Goal: Task Accomplishment & Management: Use online tool/utility

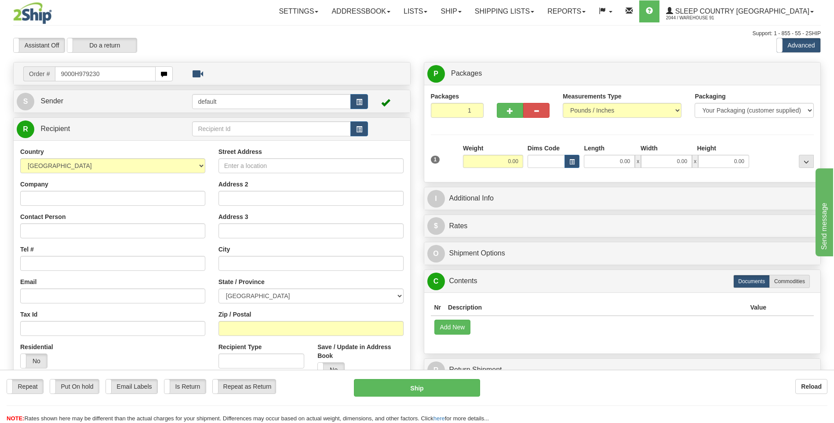
type input "9000H979230"
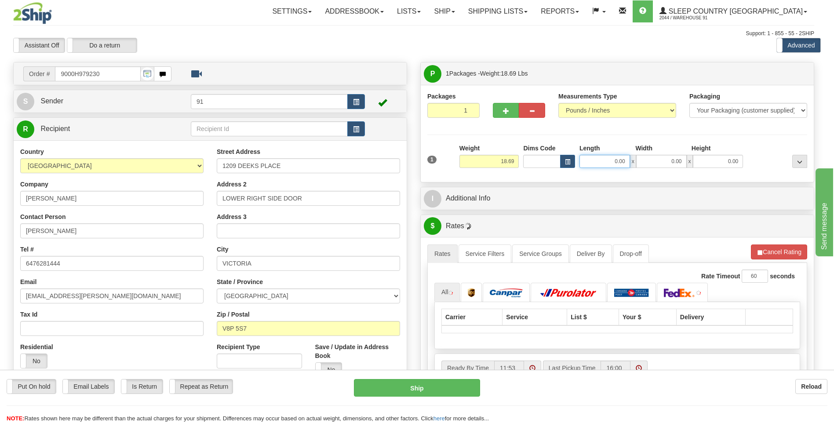
click at [614, 161] on input "0.00" at bounding box center [605, 161] width 51 height 13
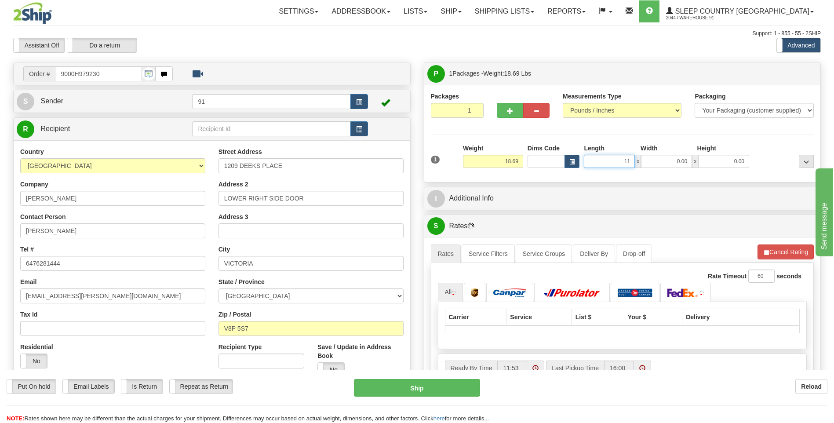
type input "11.00"
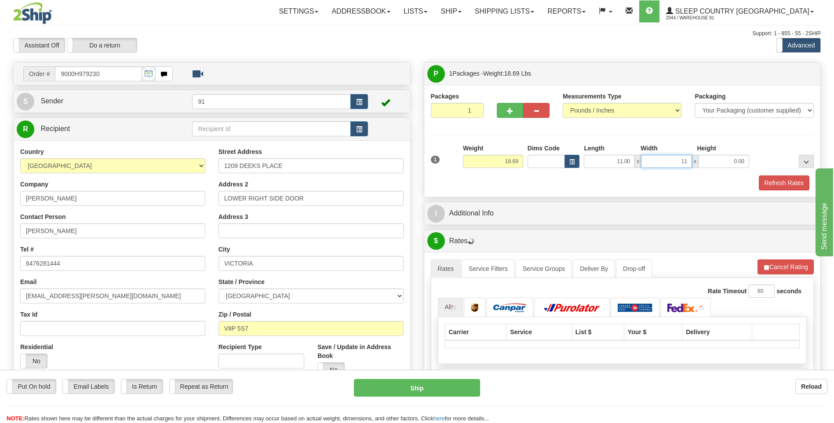
type input "11.00"
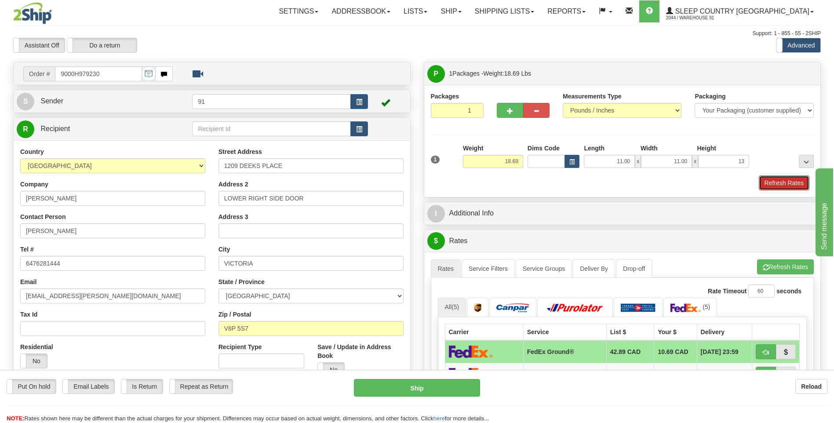
type input "13.00"
click at [779, 183] on button "Refresh Rates" at bounding box center [784, 182] width 51 height 15
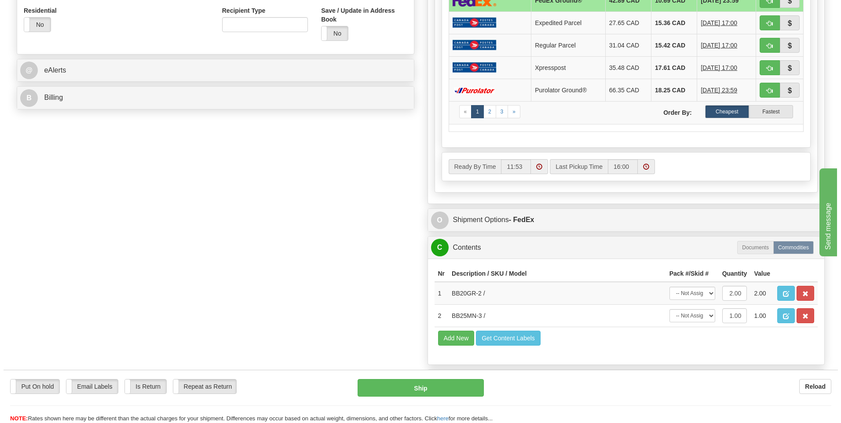
scroll to position [352, 0]
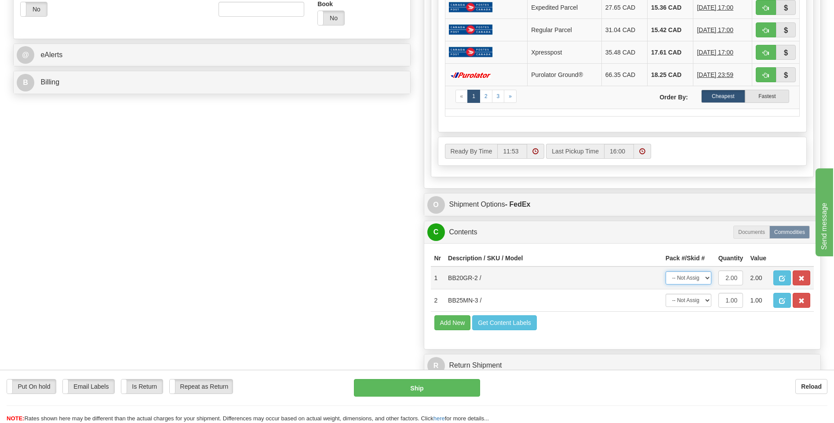
drag, startPoint x: 686, startPoint y: 281, endPoint x: 689, endPoint y: 285, distance: 5.0
click at [686, 281] on select "-- Not Assigned -- Package 1" at bounding box center [689, 277] width 46 height 13
select select "0"
click at [666, 271] on select "-- Not Assigned -- Package 1" at bounding box center [689, 277] width 46 height 13
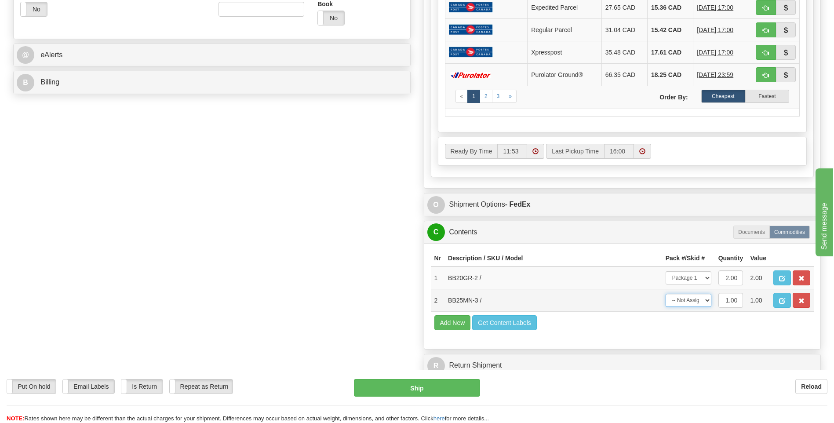
drag, startPoint x: 693, startPoint y: 301, endPoint x: 692, endPoint y: 307, distance: 5.9
click at [693, 301] on select "-- Not Assigned -- Package 1" at bounding box center [689, 300] width 46 height 13
select select "0"
click at [666, 294] on select "-- Not Assigned -- Package 1" at bounding box center [689, 300] width 46 height 13
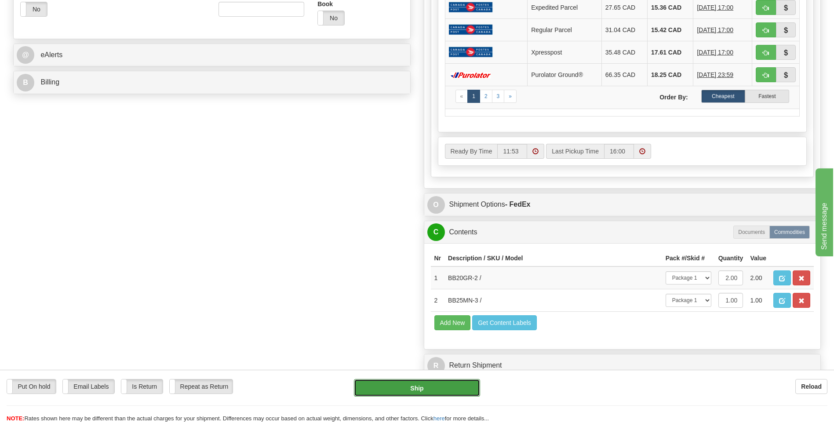
click at [454, 388] on button "Ship" at bounding box center [417, 388] width 126 height 18
type input "92"
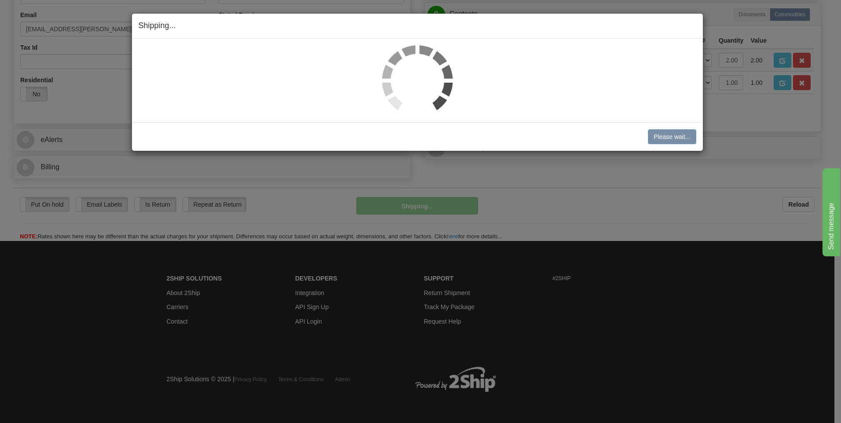
scroll to position [267, 0]
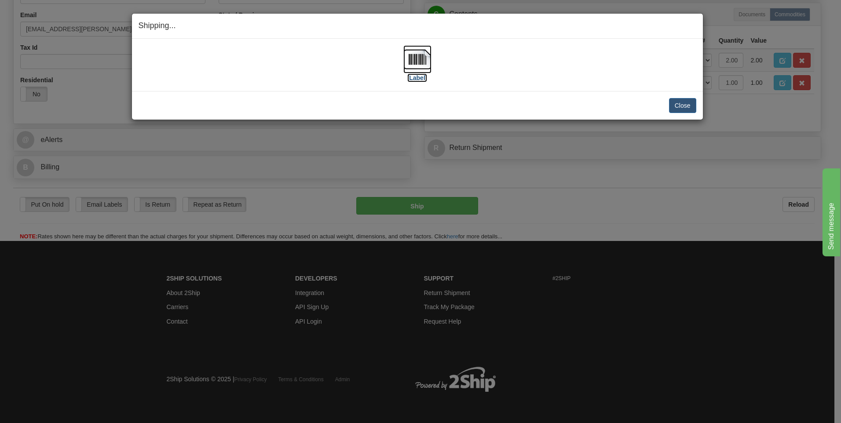
click at [419, 73] on img at bounding box center [417, 59] width 28 height 28
click at [689, 108] on button "Close" at bounding box center [682, 105] width 27 height 15
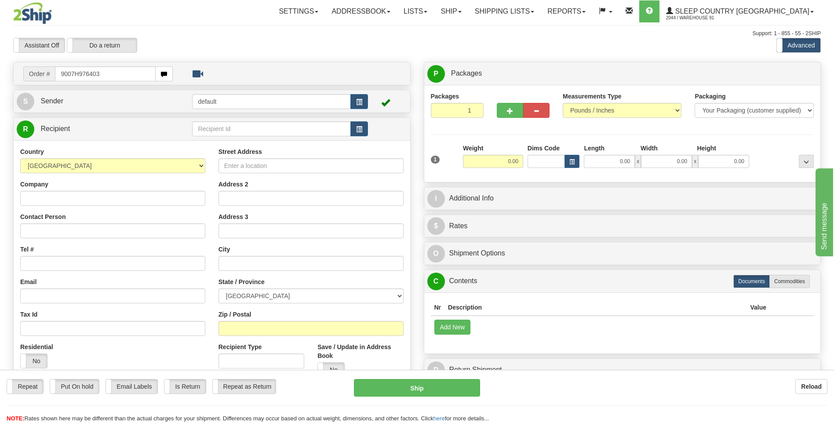
type input "9007H976403"
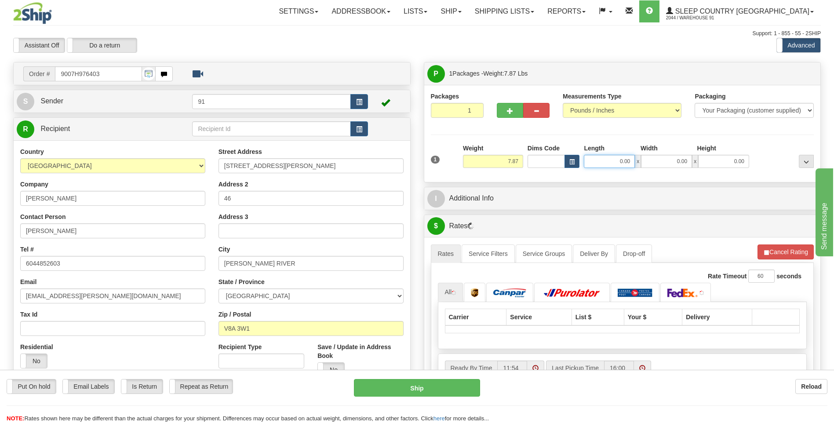
click at [619, 160] on input "0.00" at bounding box center [609, 161] width 51 height 13
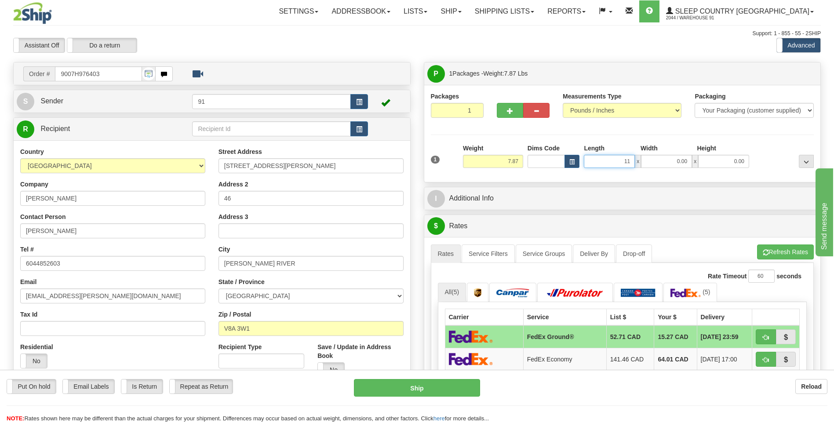
type input "11.00"
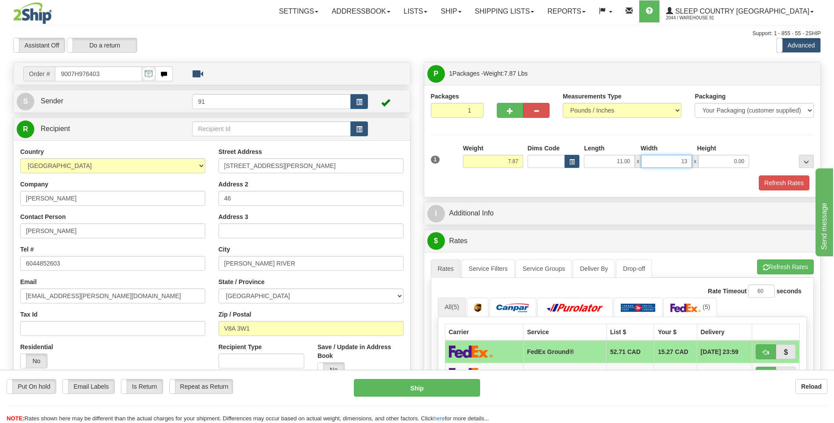
type input "13.00"
type input "5.00"
click at [794, 186] on button "Refresh Rates" at bounding box center [784, 182] width 51 height 15
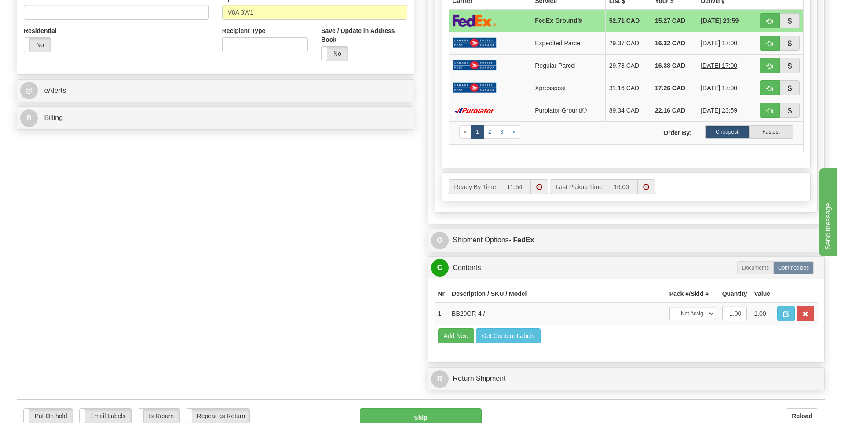
scroll to position [396, 0]
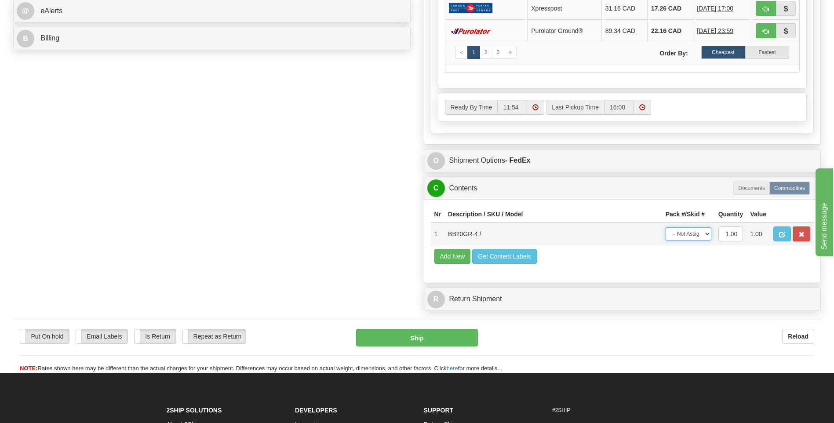
click at [692, 236] on select "-- Not Assigned -- Package 1" at bounding box center [689, 233] width 46 height 13
select select "0"
click at [666, 227] on select "-- Not Assigned -- Package 1" at bounding box center [689, 233] width 46 height 13
click at [442, 334] on button "Ship" at bounding box center [416, 338] width 121 height 18
type input "92"
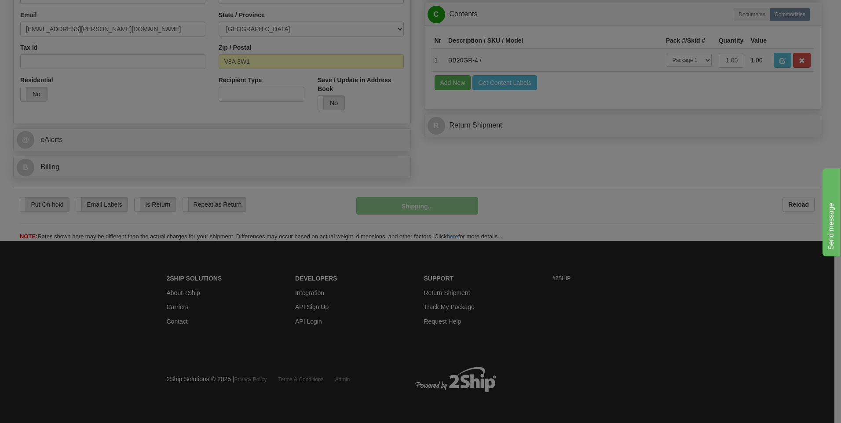
scroll to position [267, 0]
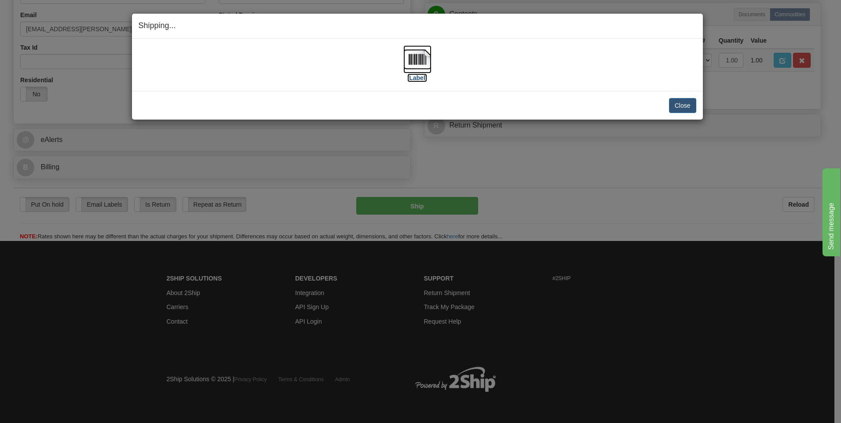
click at [413, 54] on img at bounding box center [417, 59] width 28 height 28
click at [688, 108] on button "Close" at bounding box center [682, 105] width 27 height 15
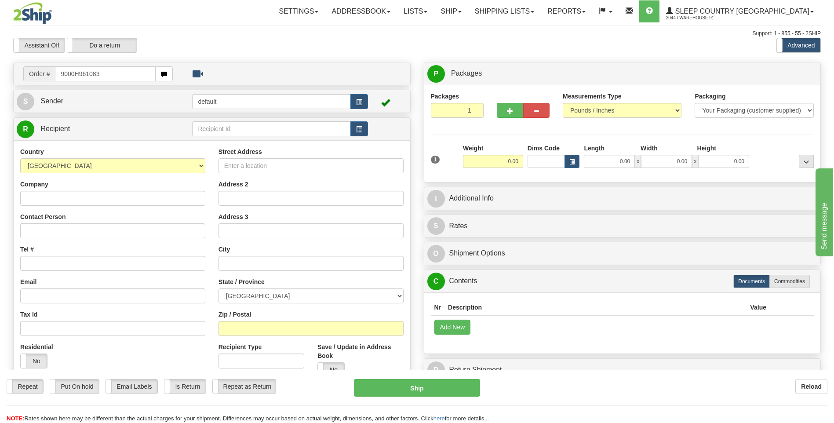
type input "9000H961083"
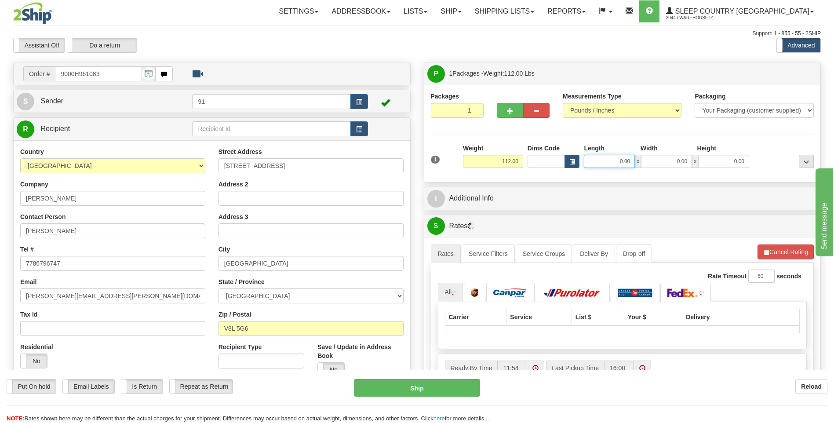
click at [613, 164] on input "0.00" at bounding box center [609, 161] width 51 height 13
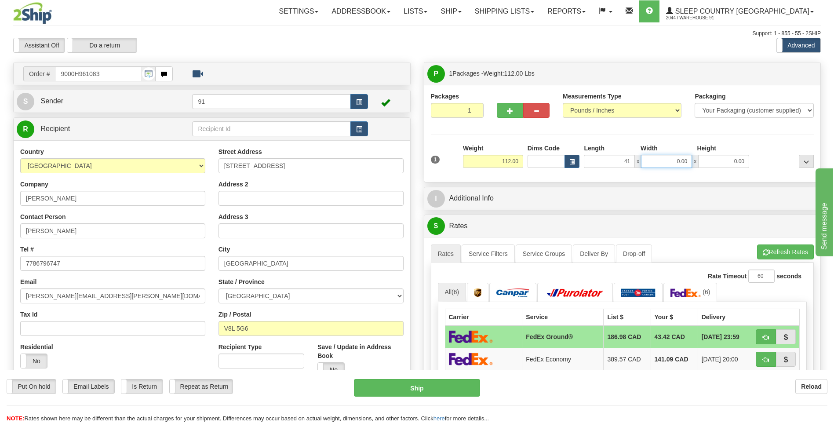
type input "41.00"
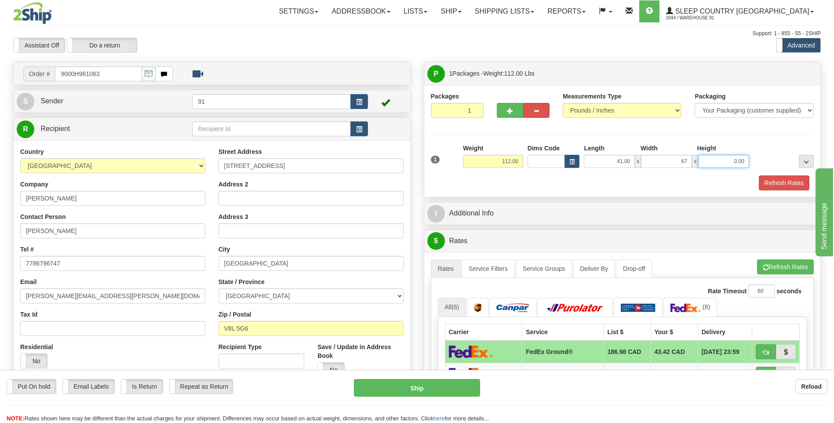
type input "67.00"
type input "7.00"
click at [765, 182] on button "Refresh Rates" at bounding box center [784, 182] width 51 height 15
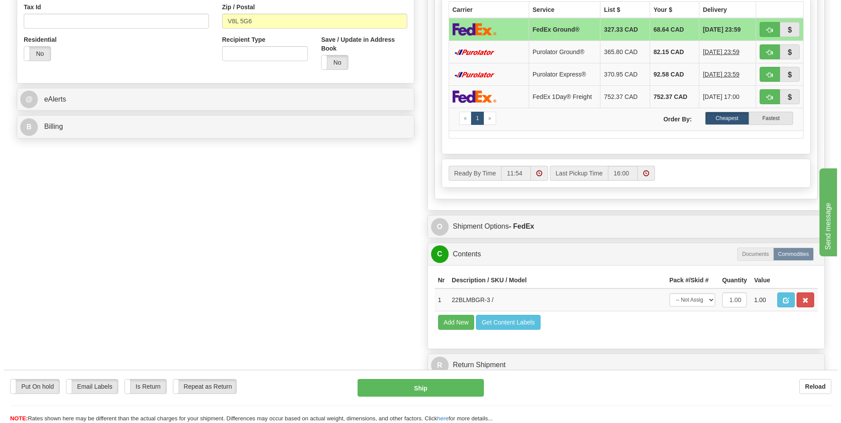
scroll to position [396, 0]
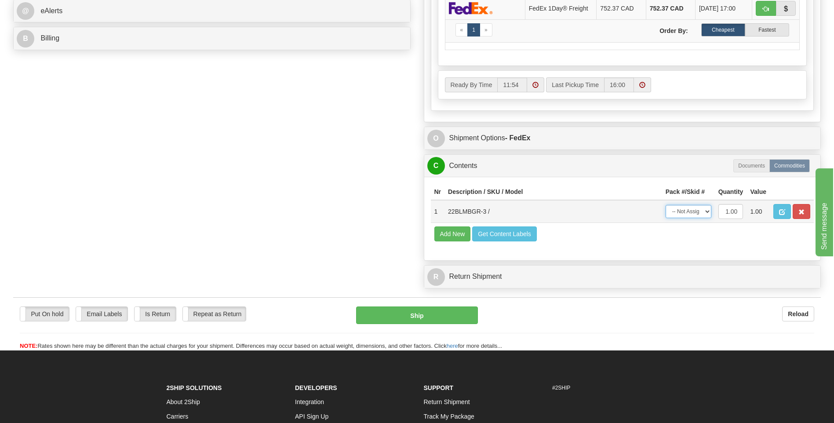
drag, startPoint x: 698, startPoint y: 213, endPoint x: 694, endPoint y: 219, distance: 7.6
click at [698, 213] on select "-- Not Assigned -- Package 1" at bounding box center [689, 211] width 46 height 13
select select "0"
click at [666, 205] on select "-- Not Assigned -- Package 1" at bounding box center [689, 211] width 46 height 13
click at [425, 314] on button "Ship" at bounding box center [416, 316] width 121 height 18
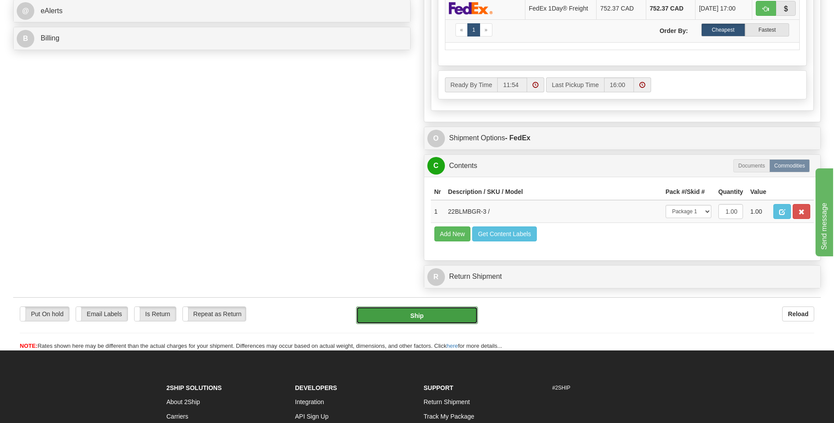
type input "92"
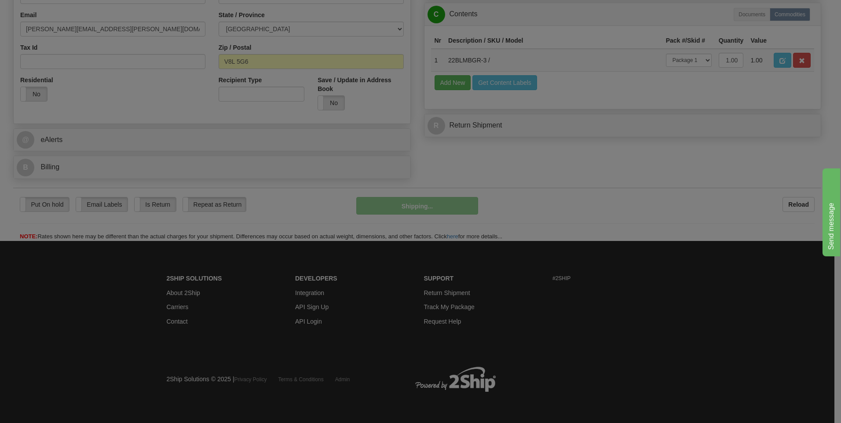
scroll to position [267, 0]
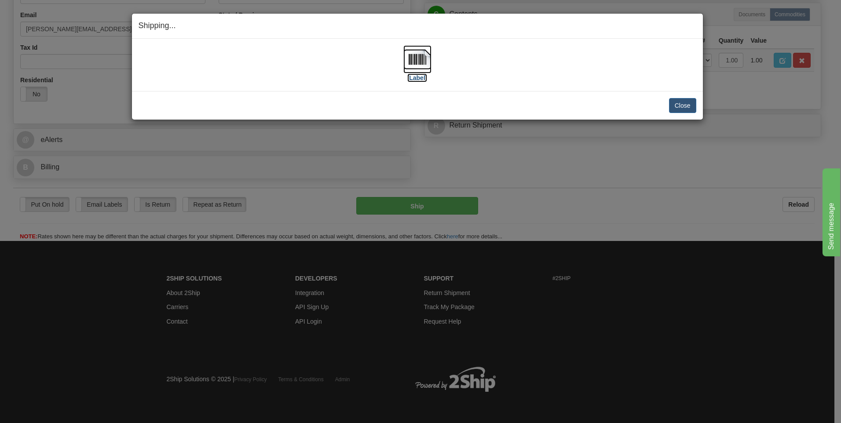
click at [412, 58] on img at bounding box center [417, 59] width 28 height 28
click at [687, 106] on button "Close" at bounding box center [682, 105] width 27 height 15
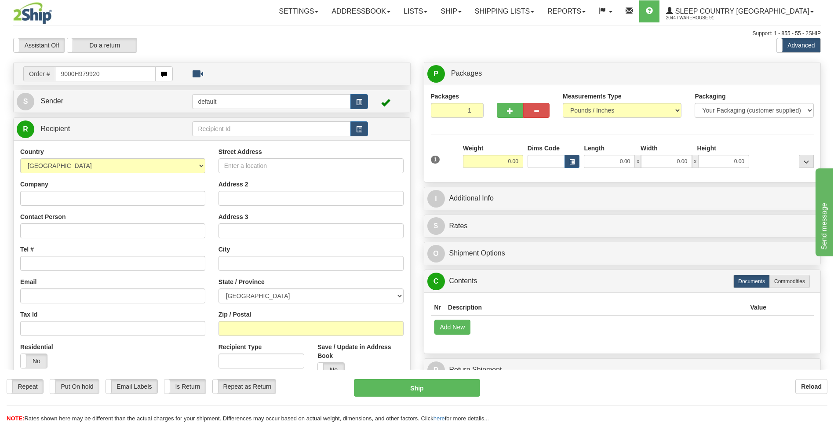
type input "9000H979920"
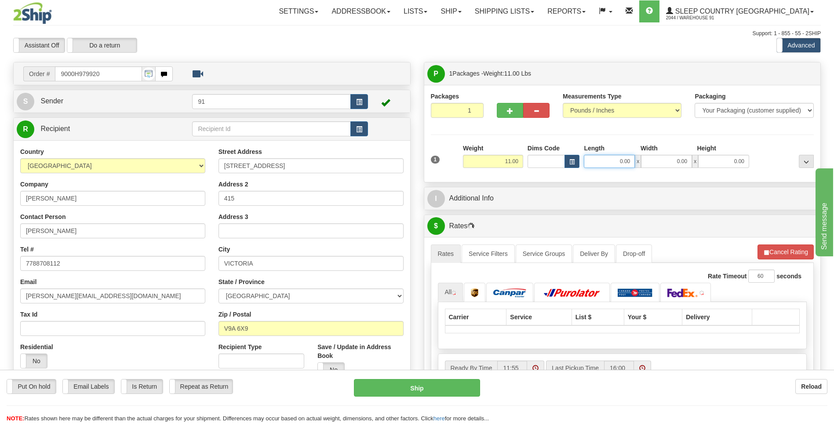
click at [613, 159] on input "0.00" at bounding box center [609, 161] width 51 height 13
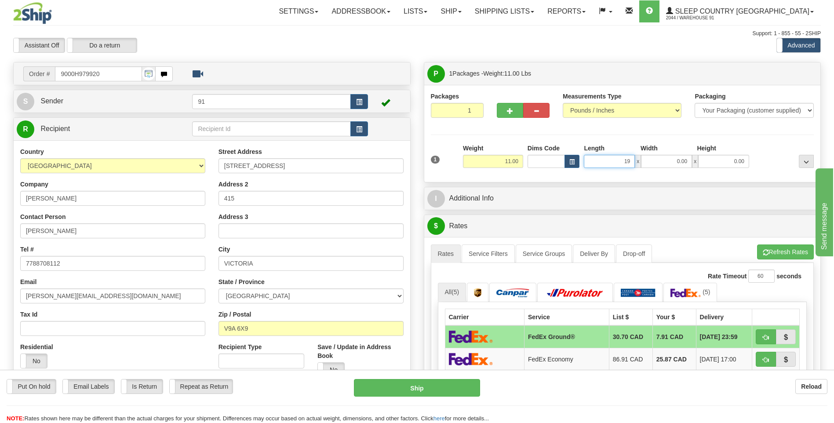
type input "19.00"
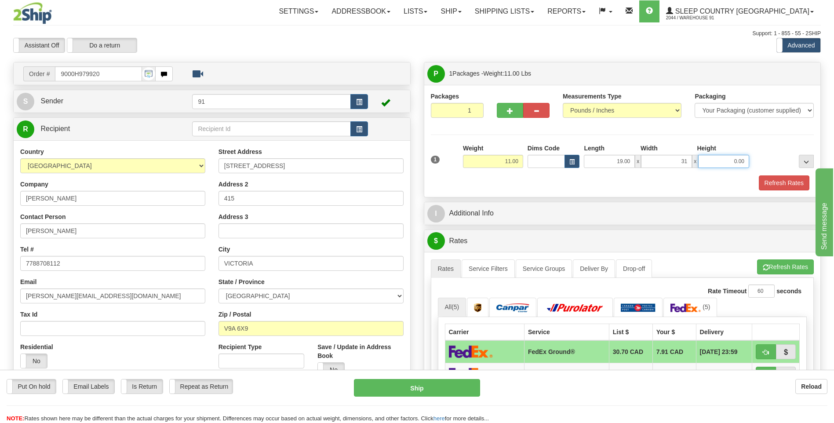
type input "31.00"
type input "5.00"
click at [766, 183] on button "Refresh Rates" at bounding box center [784, 182] width 51 height 15
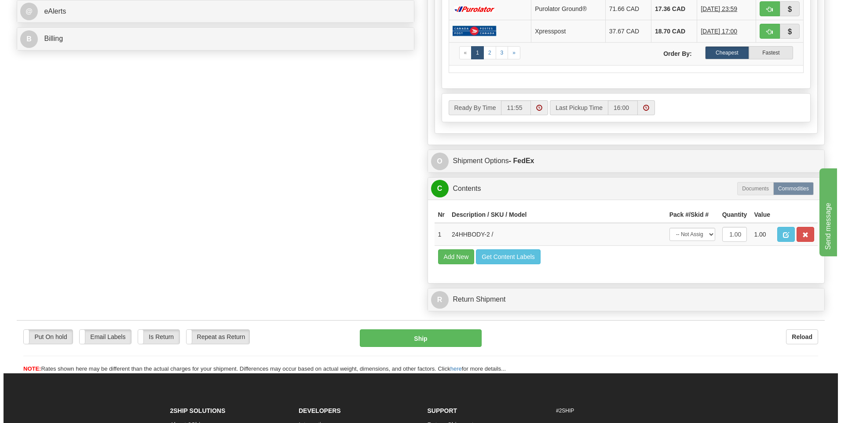
scroll to position [396, 0]
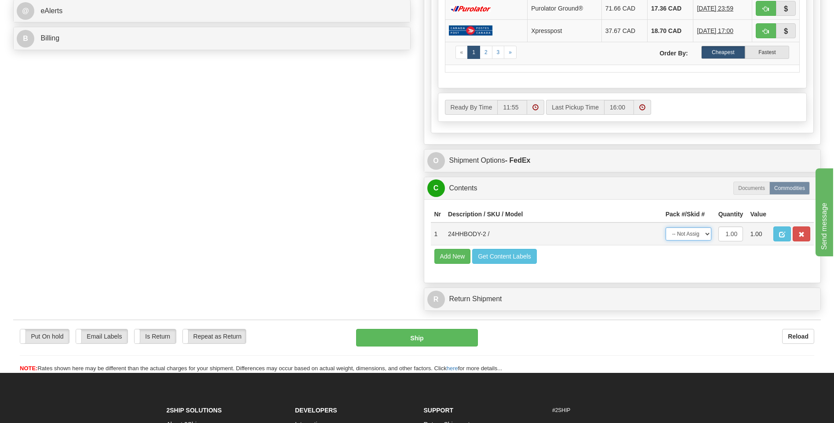
click at [691, 237] on select "-- Not Assigned -- Package 1" at bounding box center [689, 233] width 46 height 13
select select "0"
click at [666, 227] on select "-- Not Assigned -- Package 1" at bounding box center [689, 233] width 46 height 13
click at [434, 340] on button "Ship" at bounding box center [416, 338] width 121 height 18
type input "92"
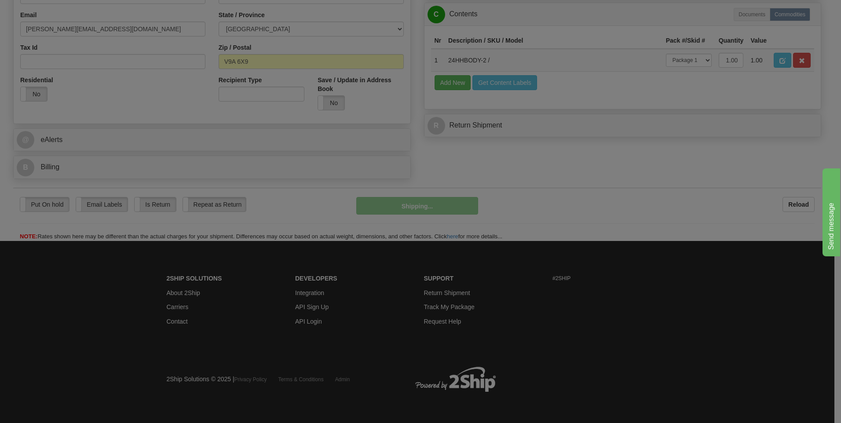
scroll to position [267, 0]
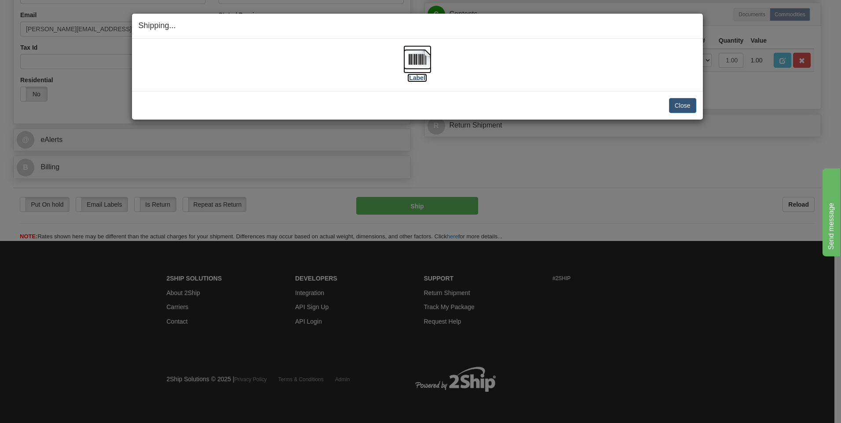
click at [415, 55] on img at bounding box center [417, 59] width 28 height 28
click at [675, 105] on button "Close" at bounding box center [682, 105] width 27 height 15
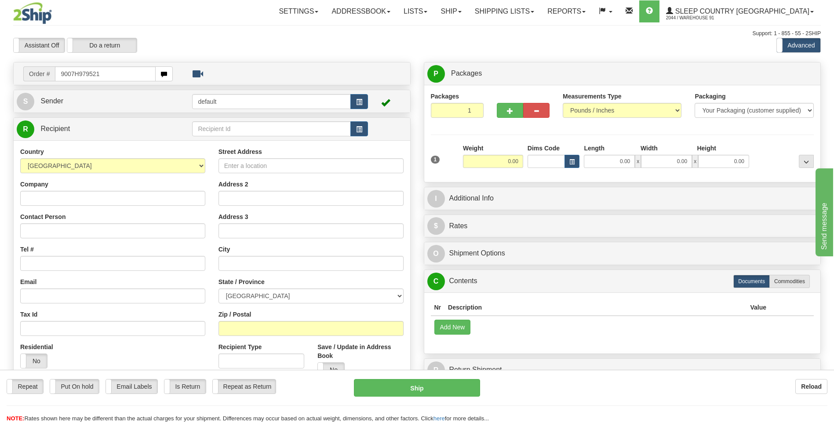
type input "9007H979521"
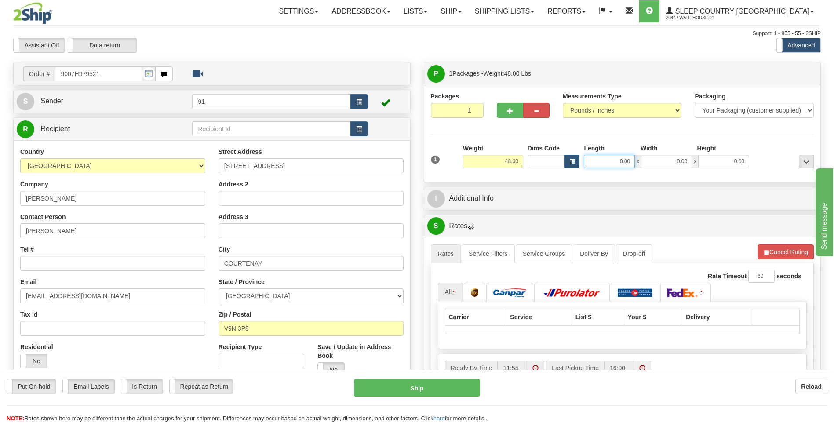
click at [607, 161] on input "0.00" at bounding box center [609, 161] width 51 height 13
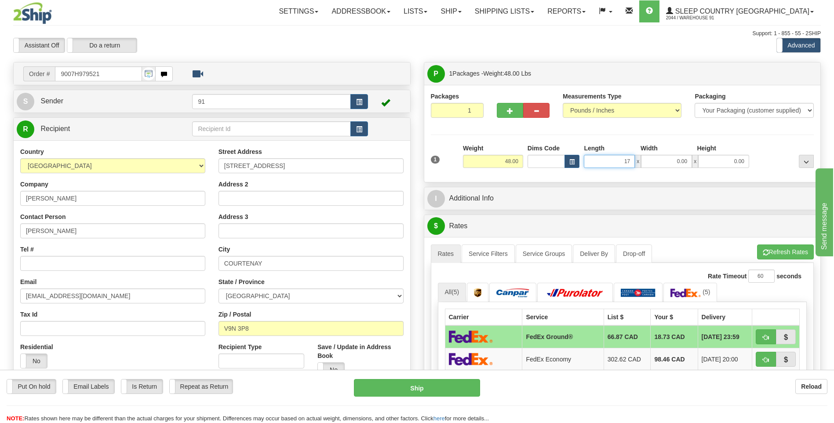
type input "17.00"
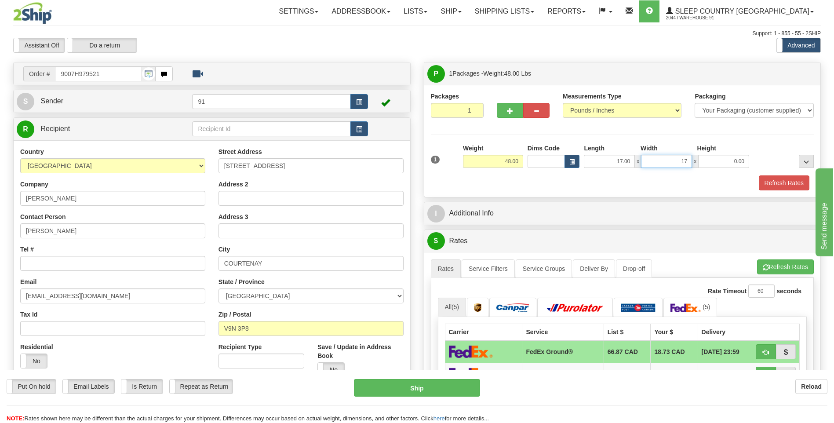
type input "17.00"
type input "42.00"
click at [775, 181] on button "Refresh Rates" at bounding box center [784, 182] width 51 height 15
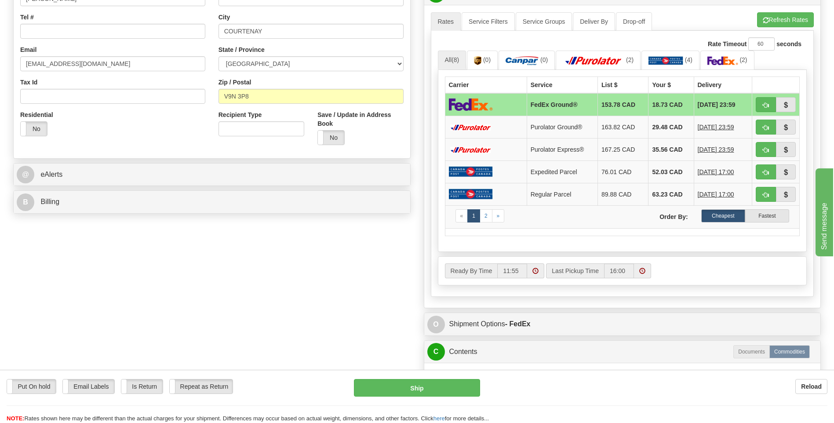
scroll to position [308, 0]
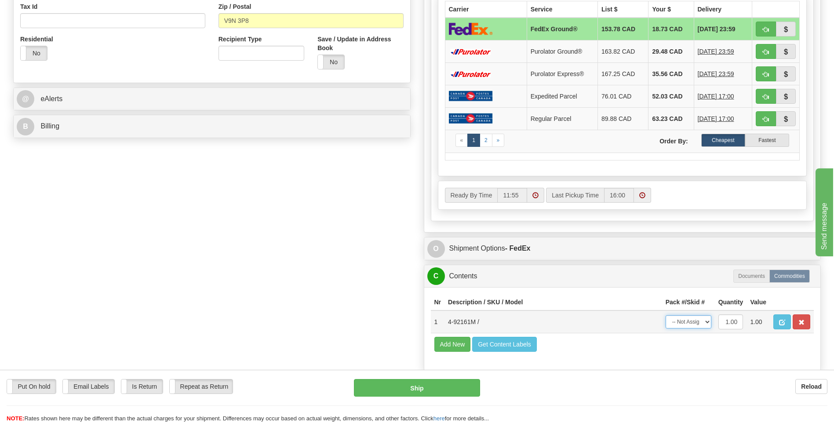
drag, startPoint x: 696, startPoint y: 325, endPoint x: 695, endPoint y: 329, distance: 4.6
click at [696, 325] on select "-- Not Assigned -- Package 1" at bounding box center [689, 321] width 46 height 13
select select "0"
click at [666, 315] on select "-- Not Assigned -- Package 1" at bounding box center [689, 321] width 46 height 13
click at [431, 385] on button "Ship" at bounding box center [417, 388] width 126 height 18
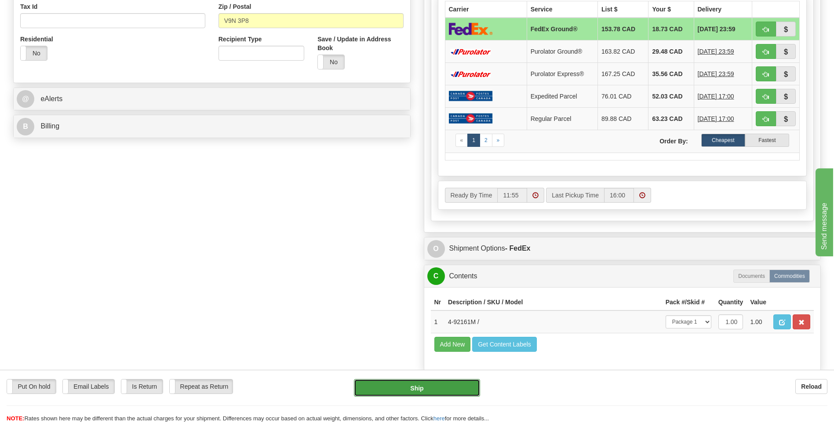
type input "92"
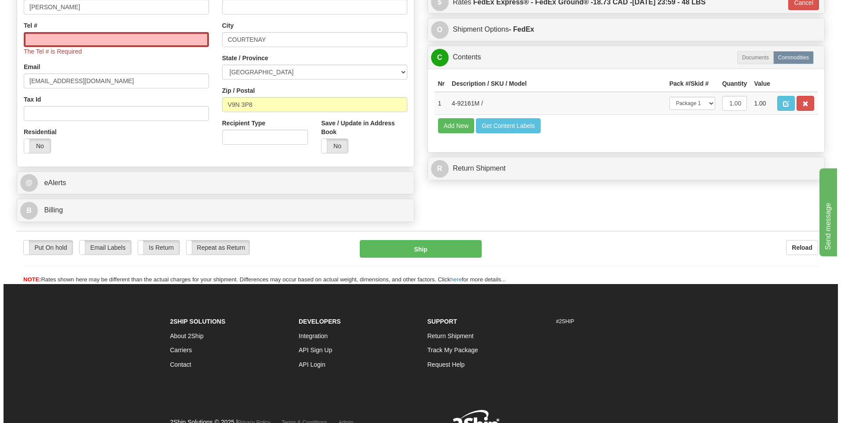
scroll to position [223, 0]
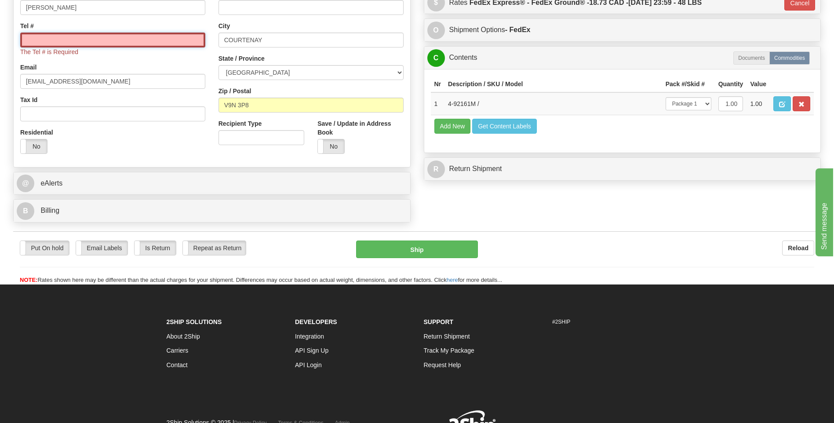
click at [114, 43] on input "Tel #" at bounding box center [112, 40] width 185 height 15
type input "2504752755"
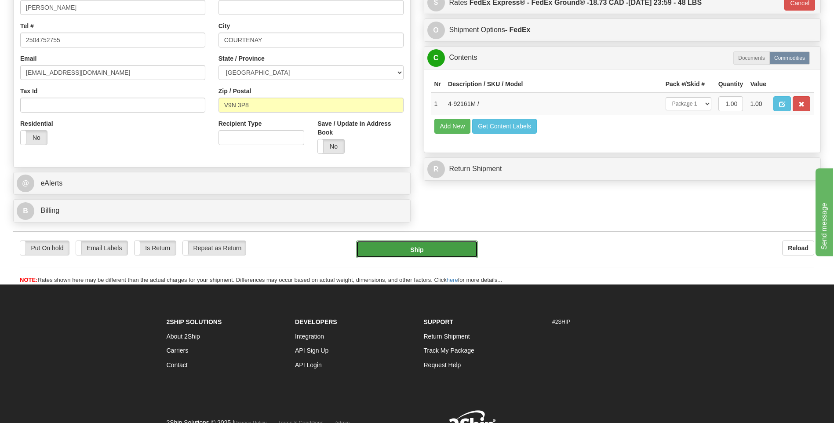
click at [424, 249] on button "Ship" at bounding box center [416, 250] width 121 height 18
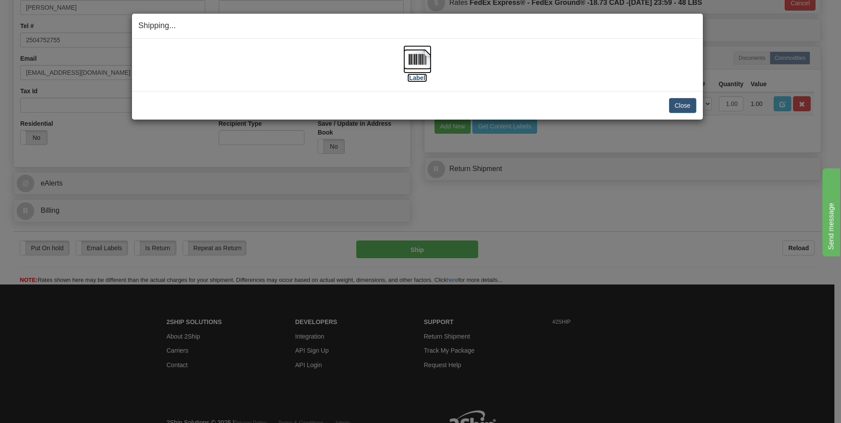
click at [413, 68] on img at bounding box center [417, 59] width 28 height 28
click at [676, 110] on button "Close" at bounding box center [682, 105] width 27 height 15
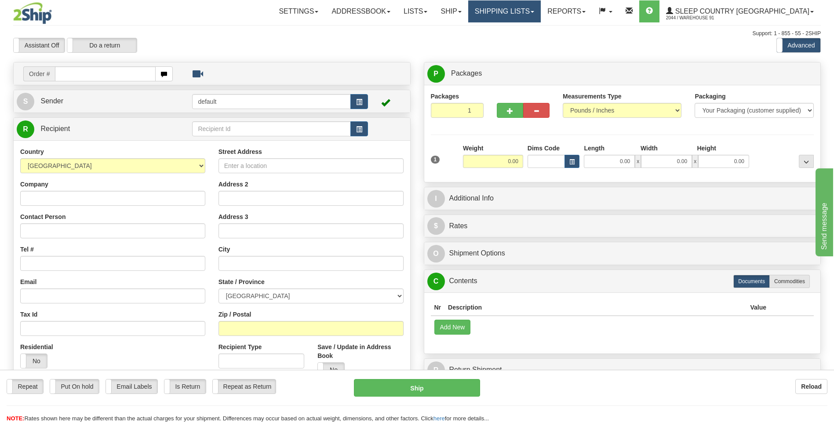
click at [539, 11] on link "Shipping lists" at bounding box center [504, 11] width 73 height 22
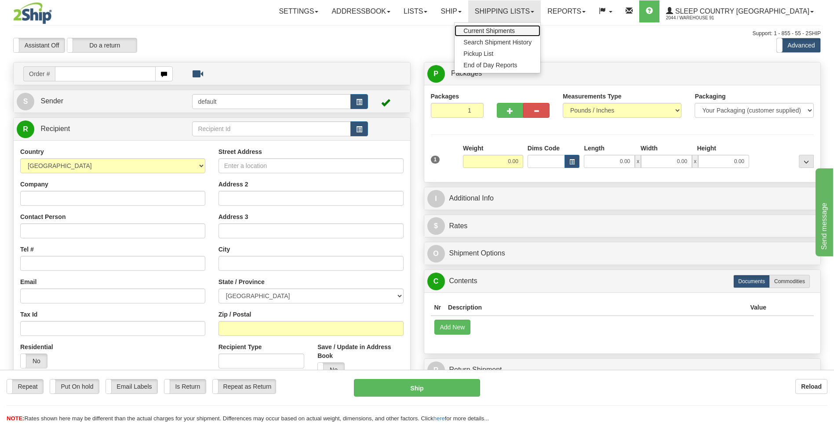
click at [515, 30] on span "Current Shipments" at bounding box center [489, 30] width 51 height 7
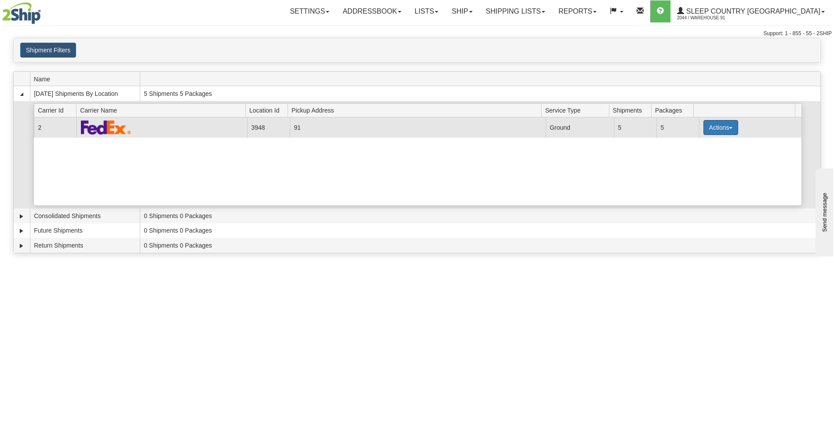
click at [716, 123] on button "Actions" at bounding box center [721, 127] width 35 height 15
click at [699, 154] on link "Close" at bounding box center [703, 155] width 70 height 11
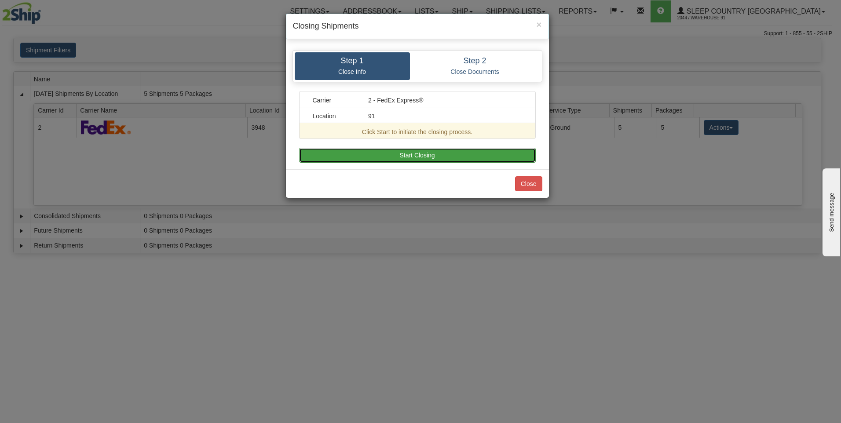
click at [438, 154] on button "Start Closing" at bounding box center [417, 155] width 237 height 15
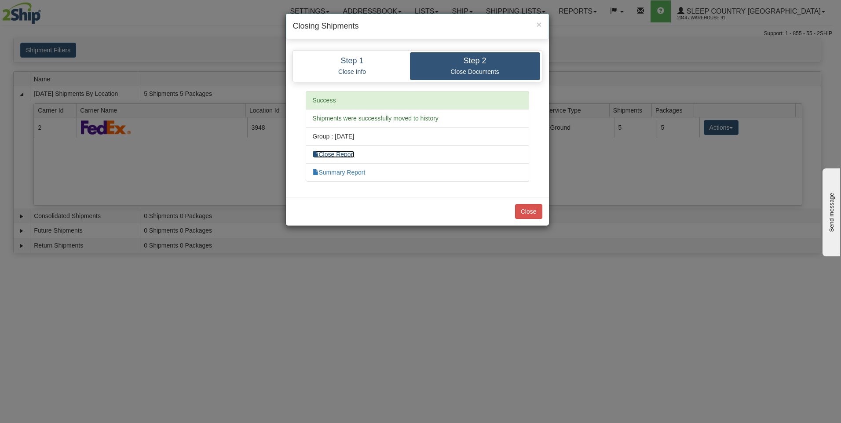
click at [332, 152] on link "Close Report" at bounding box center [334, 154] width 42 height 7
click at [346, 173] on link "Summary Report" at bounding box center [339, 172] width 53 height 7
click at [530, 210] on button "Close" at bounding box center [528, 211] width 27 height 15
